Goal: Transaction & Acquisition: Purchase product/service

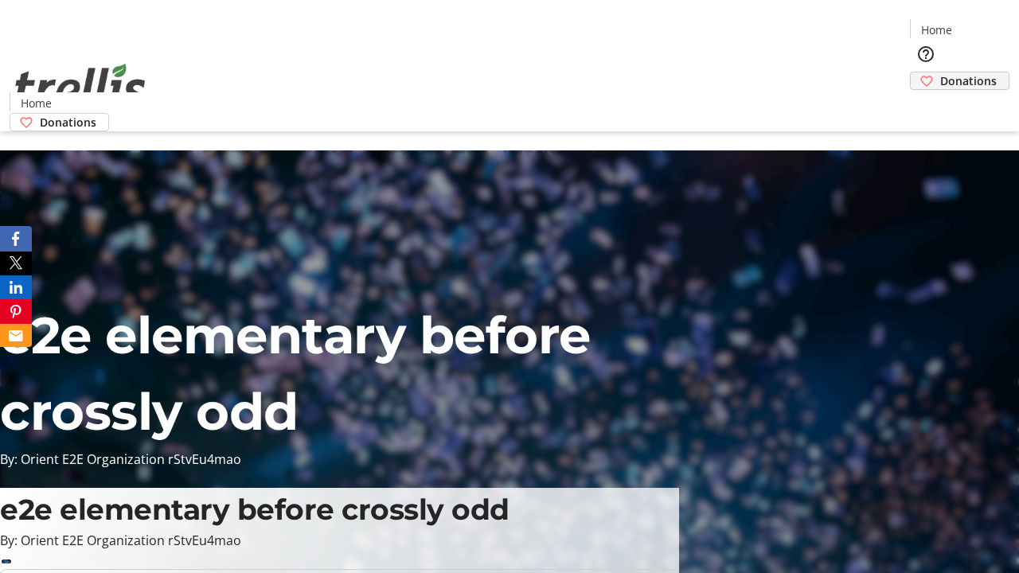
click at [941, 72] on span "Donations" at bounding box center [969, 80] width 57 height 17
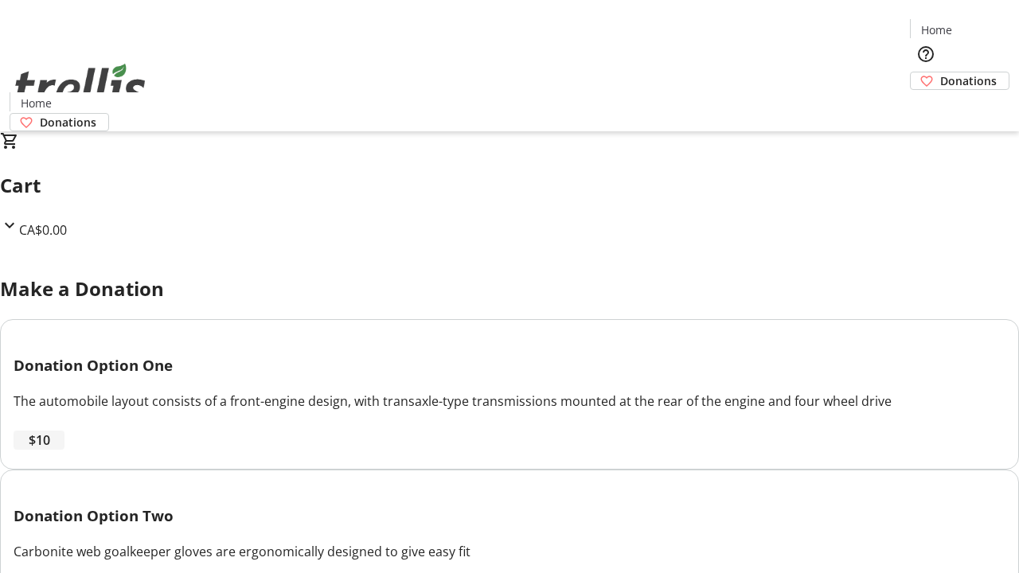
click at [50, 450] on span "$10" at bounding box center [40, 440] width 22 height 19
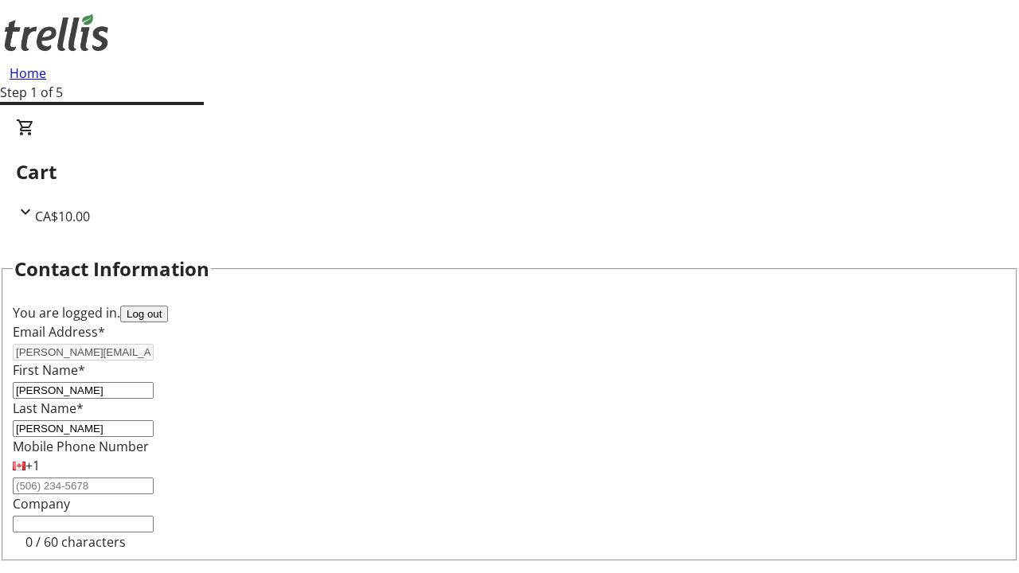
select select "CA"
type input "[STREET_ADDRESS][PERSON_NAME]"
type input "Kelowna"
select select "BC"
type input "Kelowna"
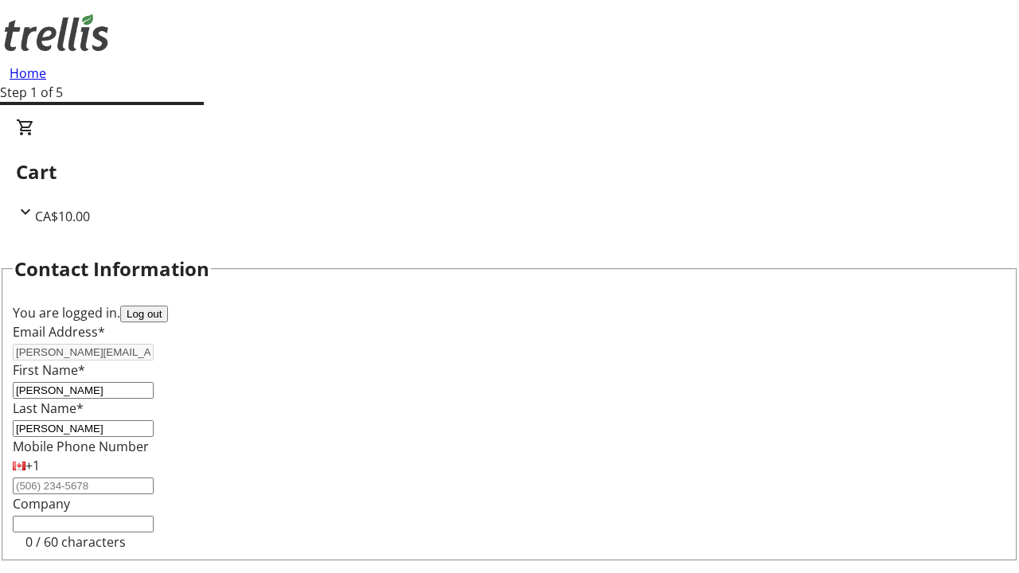
type input "V1Y 0C2"
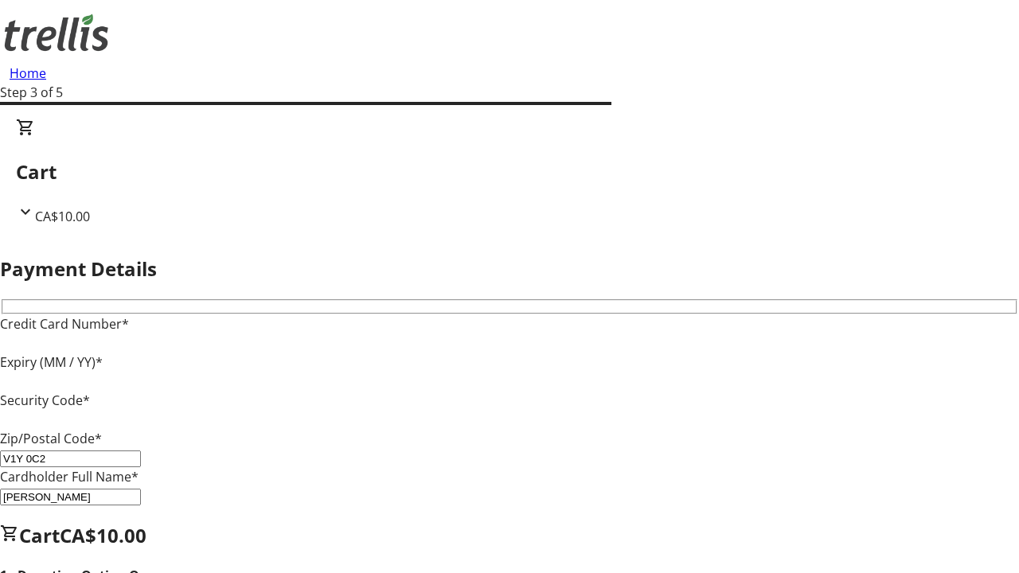
type input "V1Y 0C2"
